Goal: Transaction & Acquisition: Purchase product/service

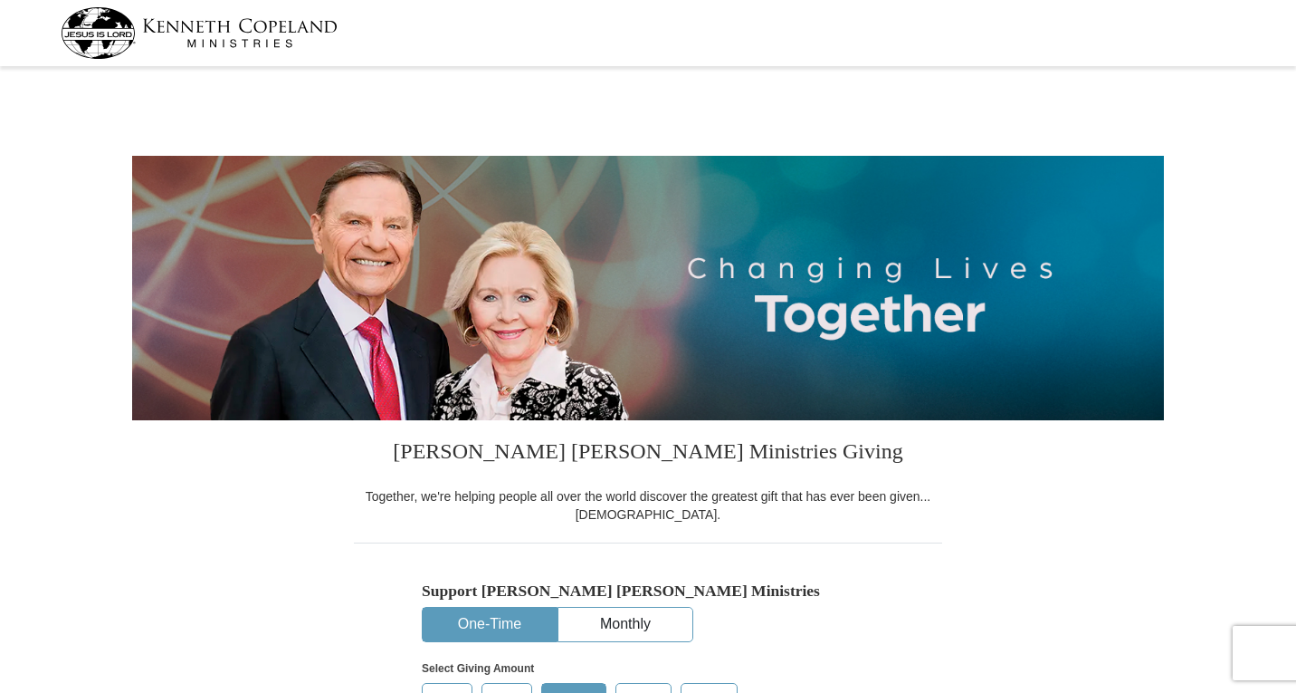
select select "TX"
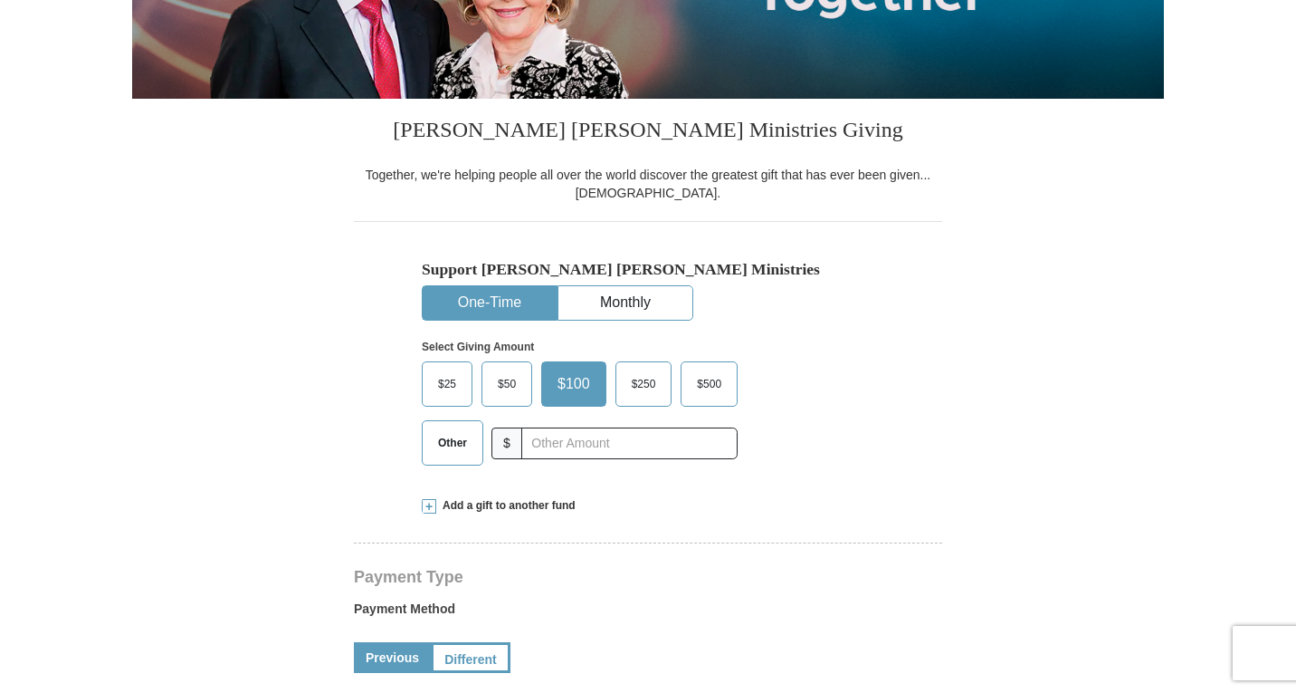
scroll to position [324, 0]
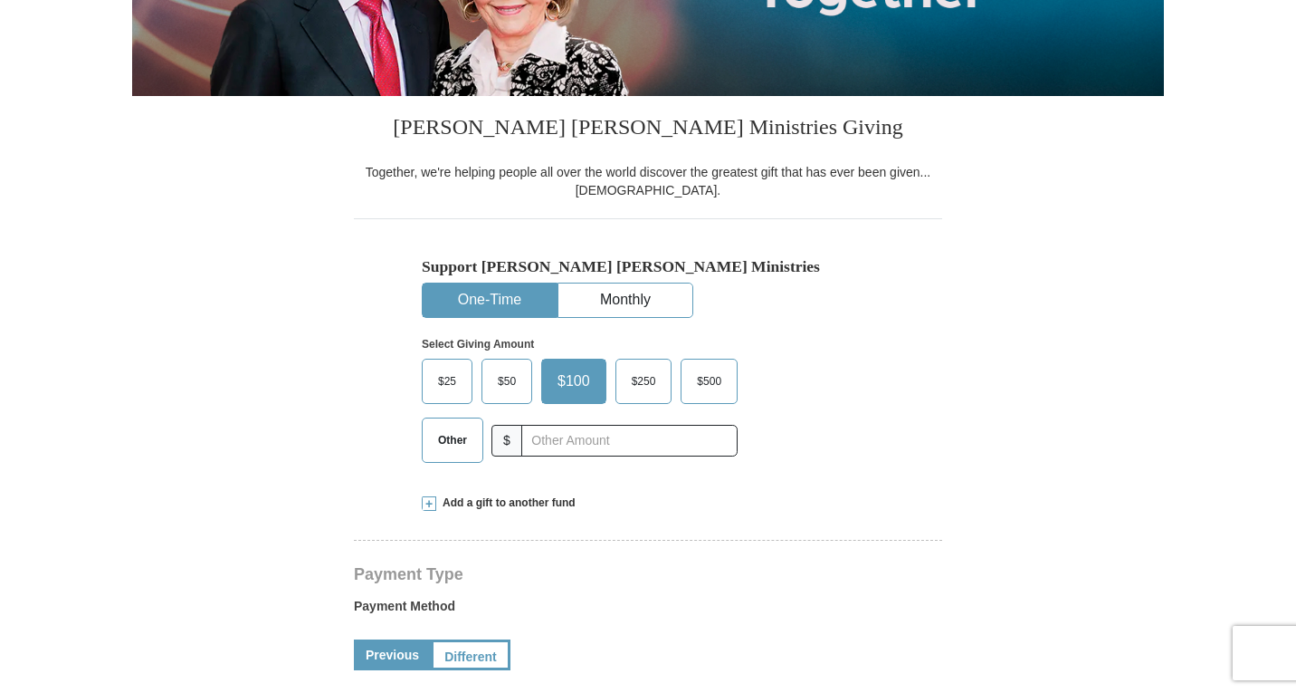
click at [438, 451] on span "Other" at bounding box center [452, 439] width 47 height 27
click at [0, 0] on input "Other" at bounding box center [0, 0] width 0 height 0
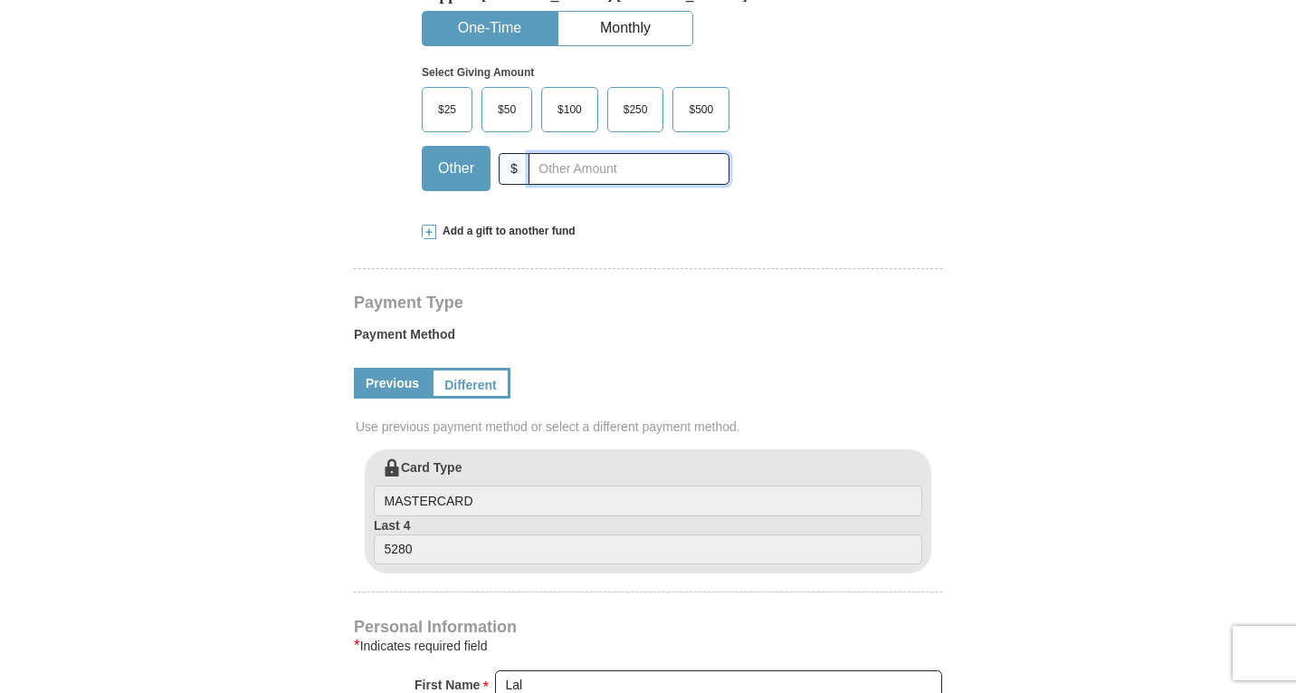
scroll to position [597, 0]
click at [428, 235] on span at bounding box center [429, 231] width 14 height 14
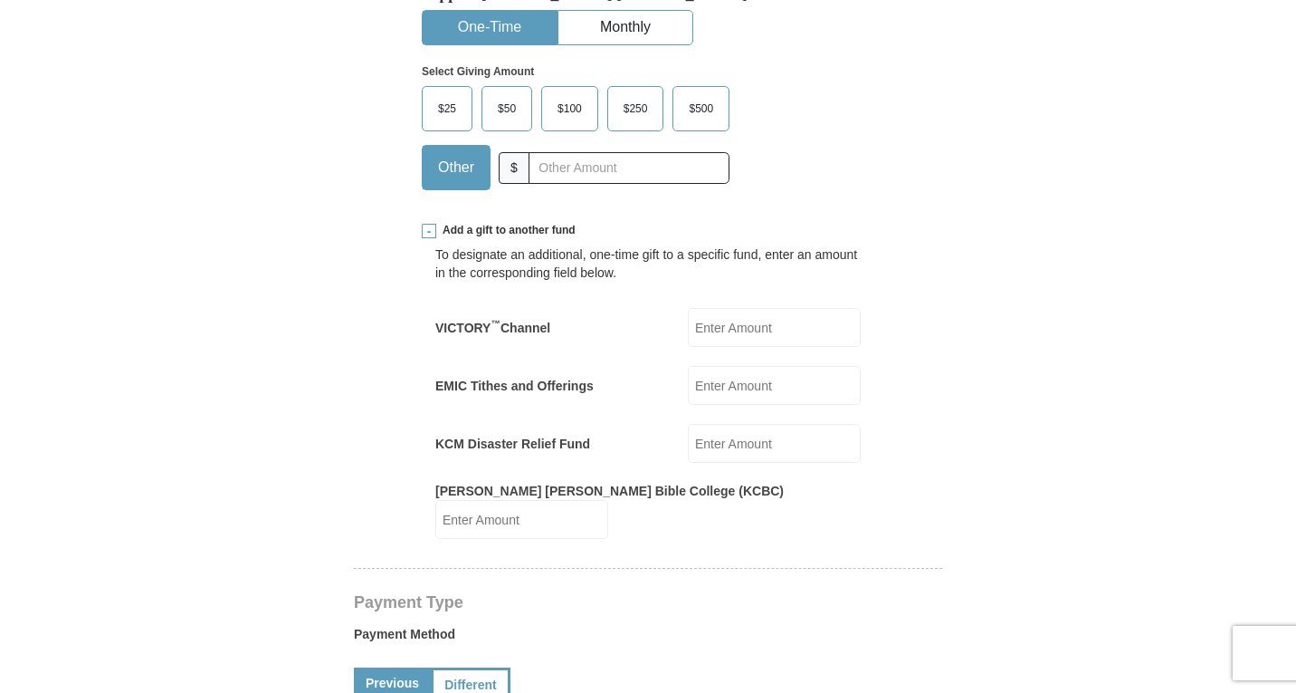
click at [790, 385] on input "EMIC Tithes and Offerings" at bounding box center [774, 385] width 173 height 39
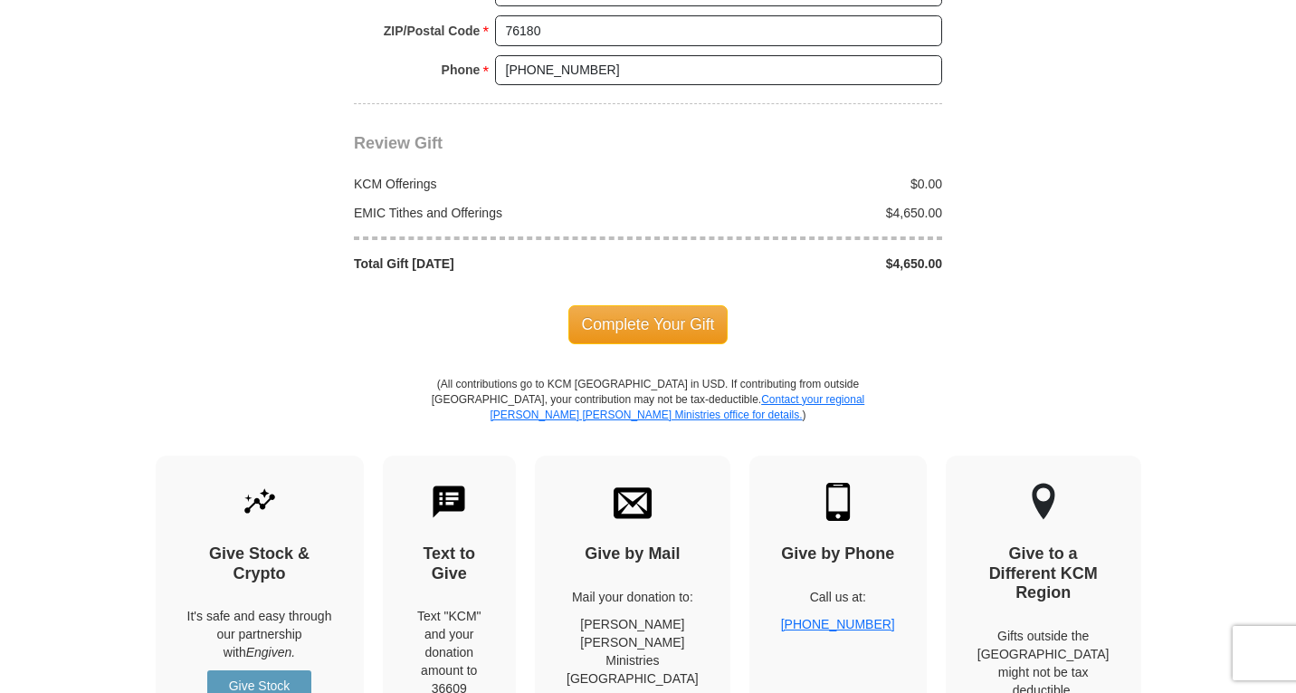
scroll to position [1900, 0]
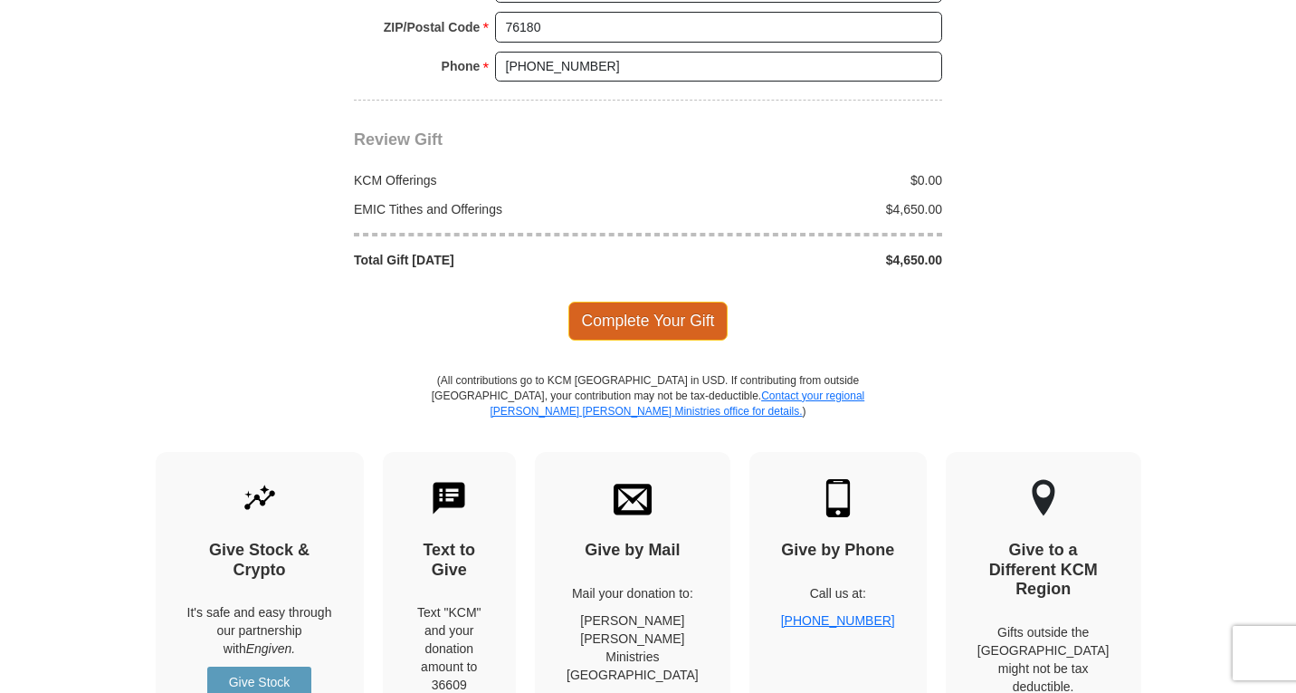
type input "4650"
click at [627, 319] on span "Complete Your Gift" at bounding box center [649, 320] width 160 height 38
